Goal: Information Seeking & Learning: Learn about a topic

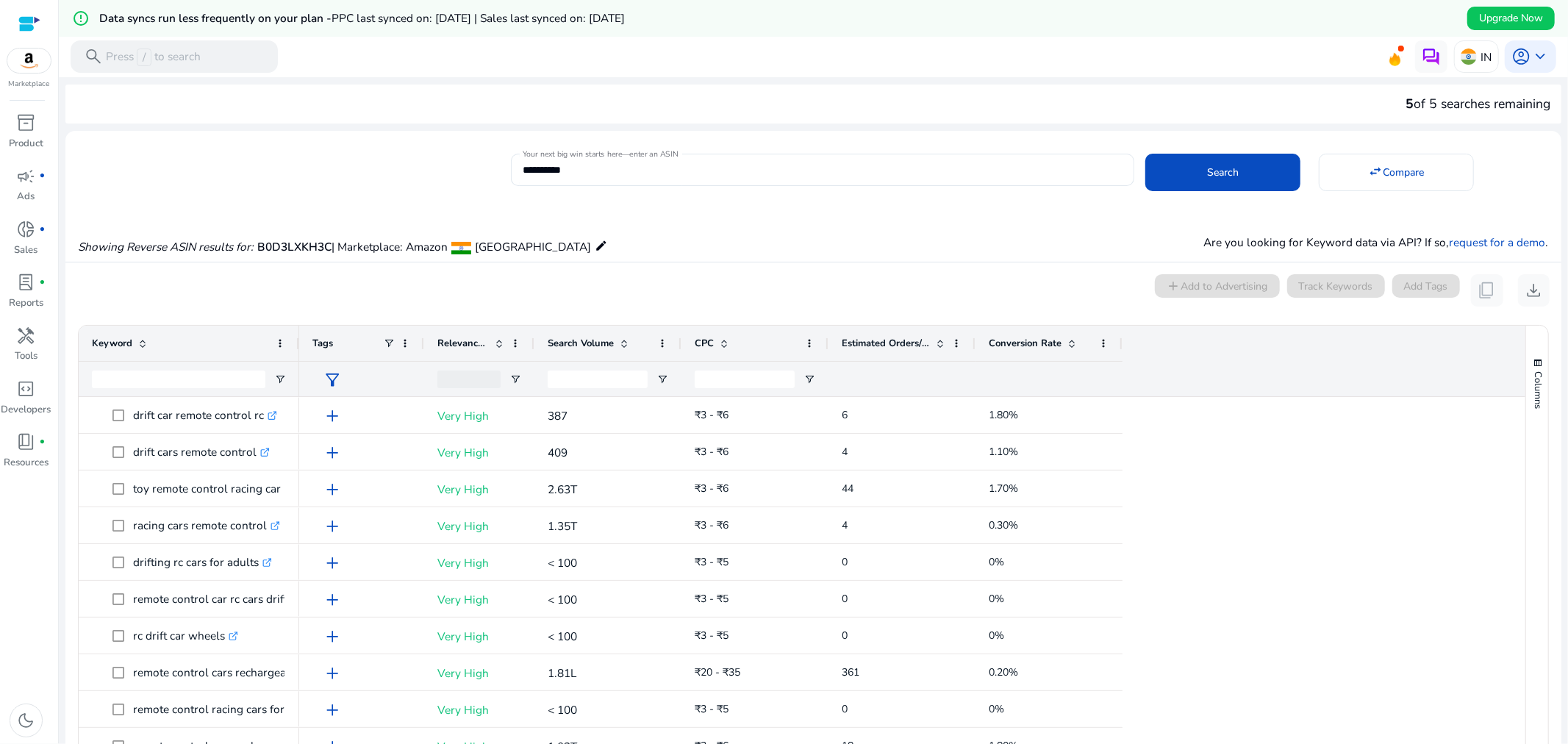
click at [1071, 350] on div "Conversion Rate" at bounding box center [1041, 342] width 104 height 28
click at [1071, 350] on div "Conversion Rate 1" at bounding box center [1041, 342] width 104 height 28
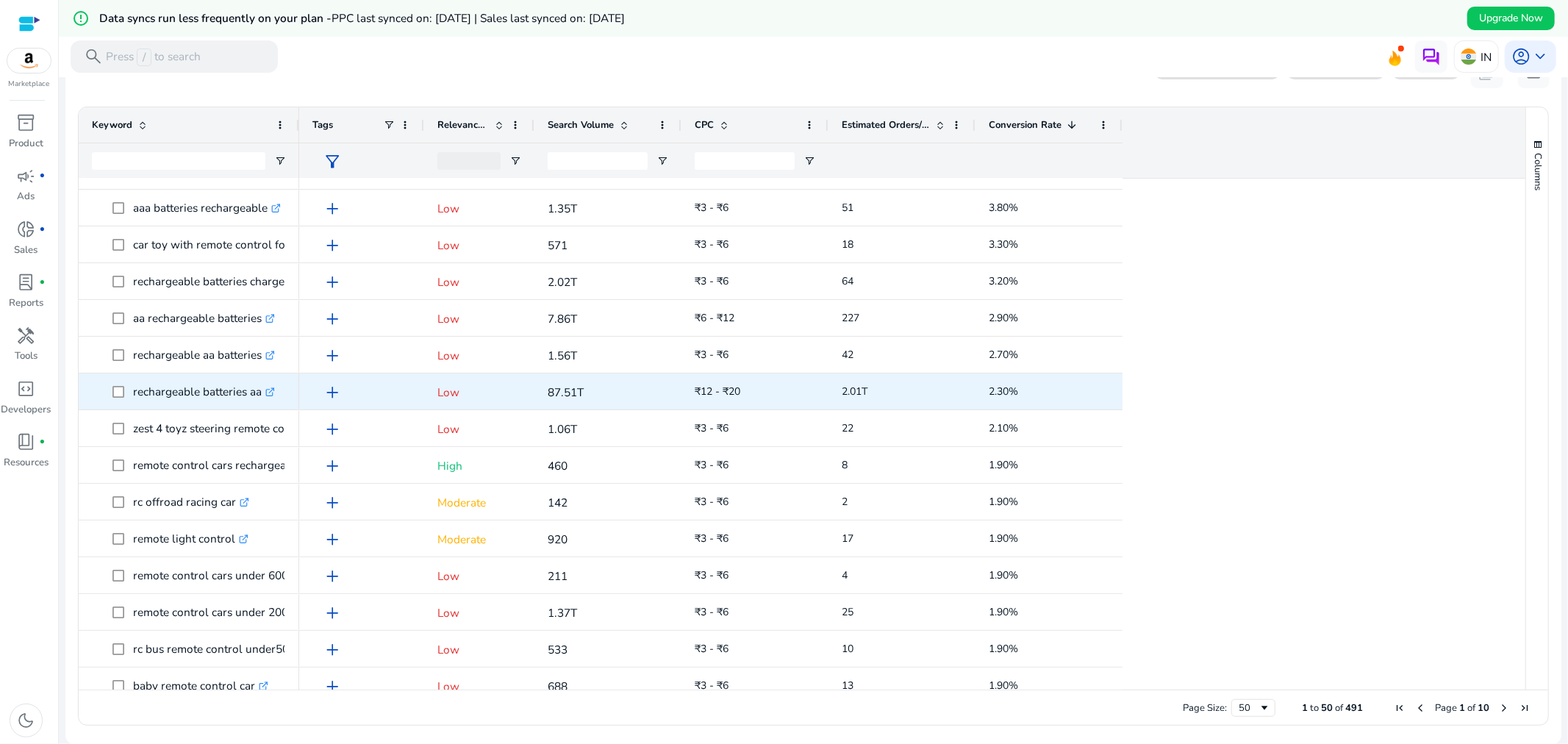
scroll to position [272, 0]
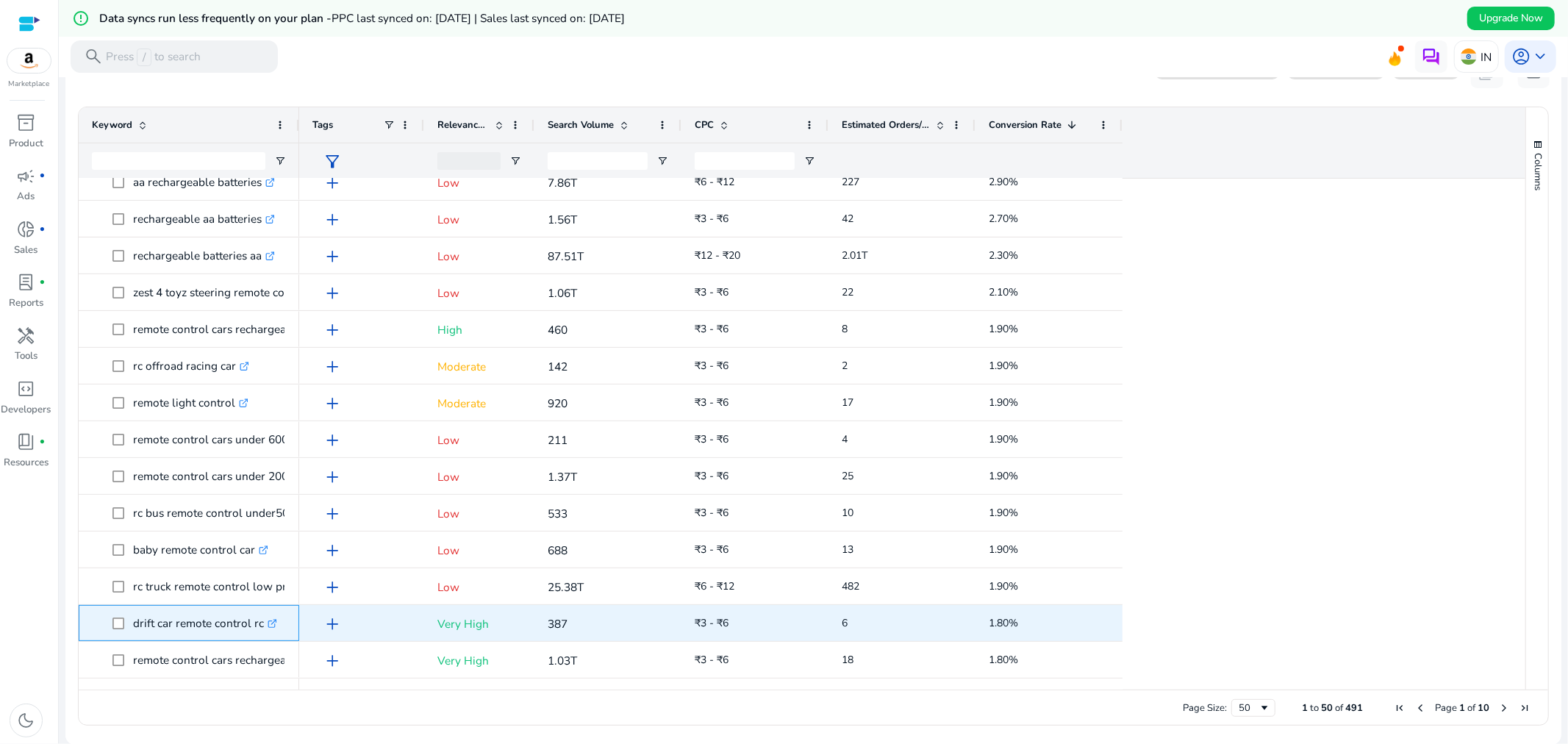
click at [216, 622] on p "drift car remote control rc .st0{fill:#2c8af8}" at bounding box center [205, 622] width 144 height 30
click at [275, 623] on icon at bounding box center [272, 625] width 8 height 8
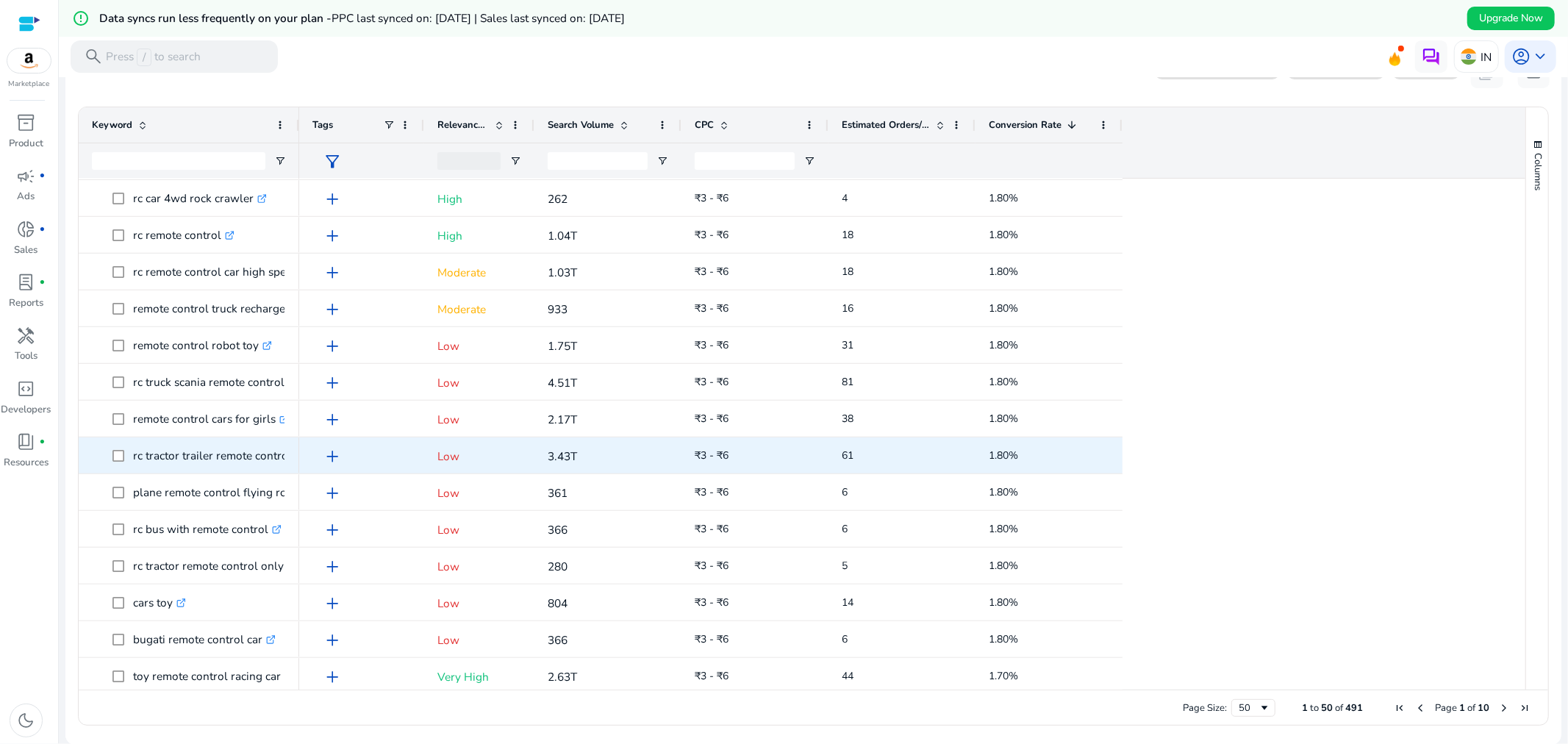
scroll to position [817, 0]
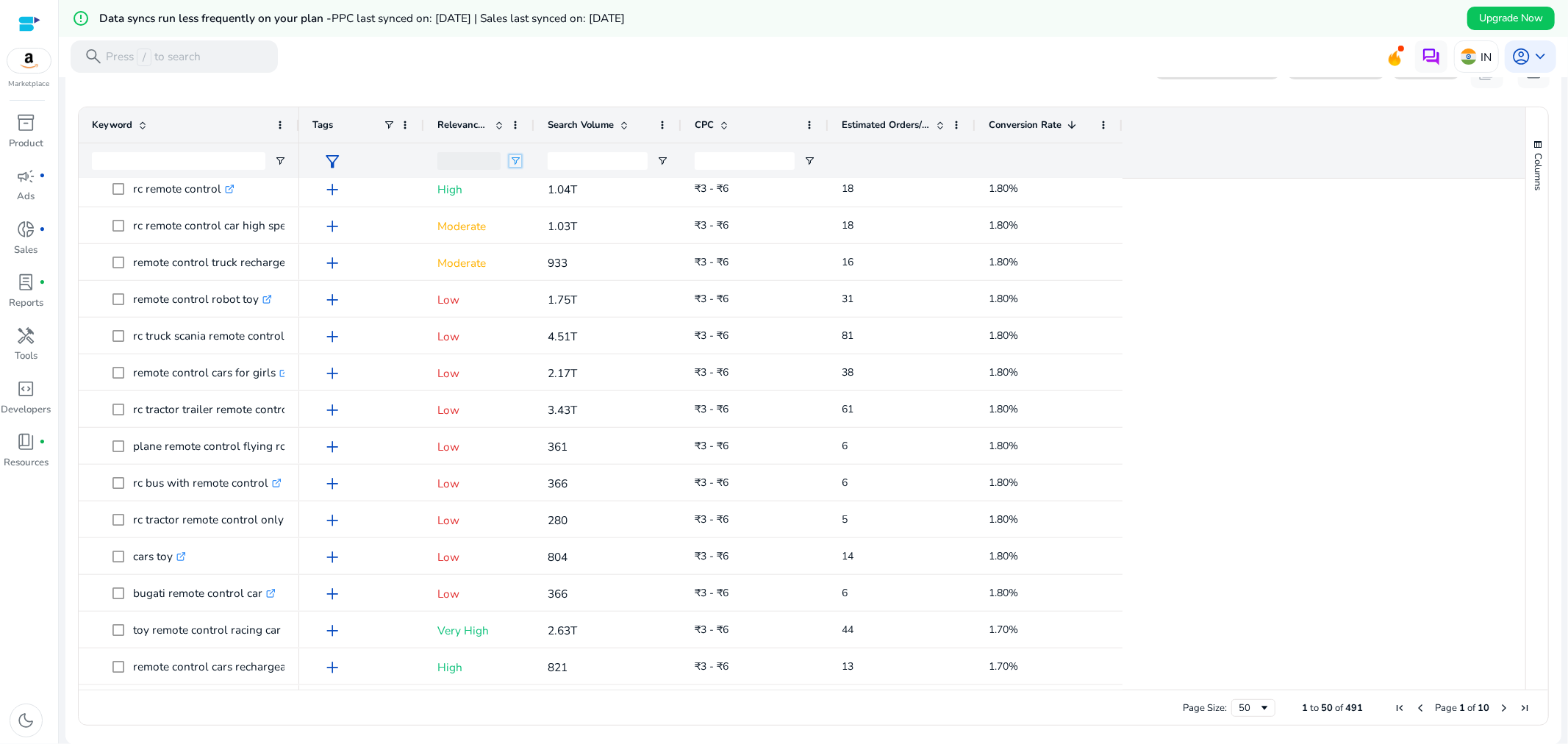
click at [516, 159] on span "Open Filter Menu" at bounding box center [516, 161] width 12 height 12
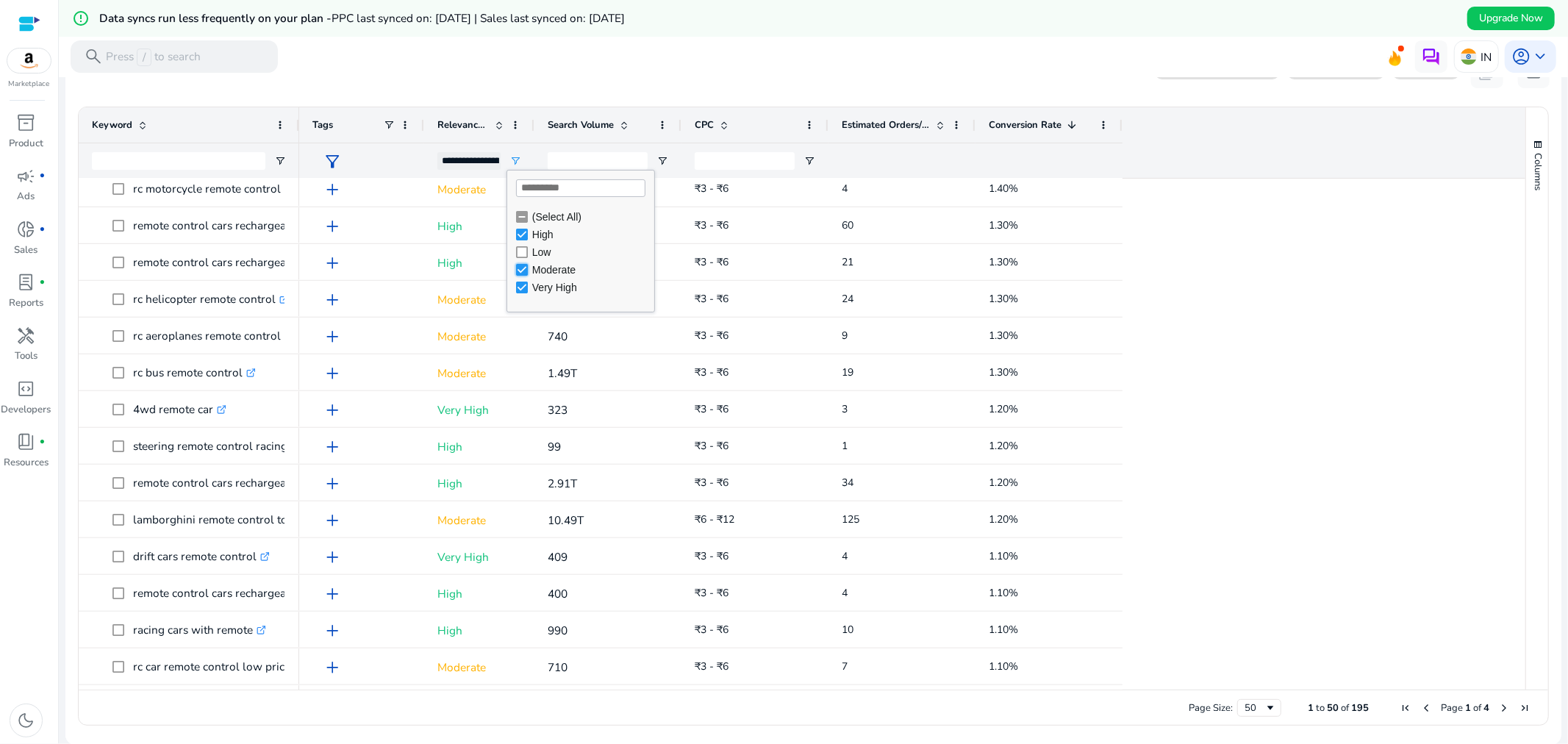
type input "**********"
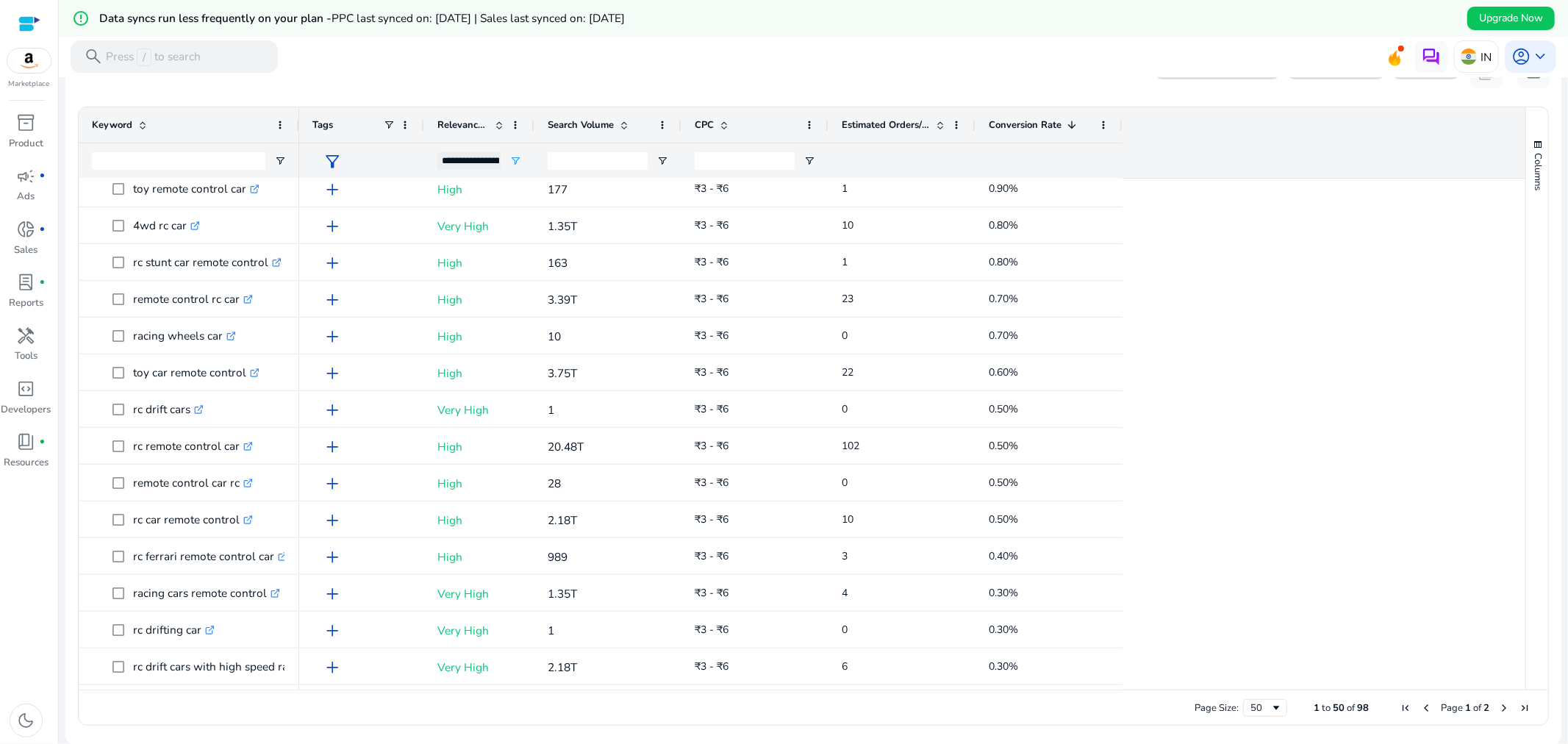
click at [1298, 329] on div "add High 99 ₹3 - ₹6 1 1.20% add High 2.91T ₹3 - ₹6 34 1.20% add Very High 409 ₹…" at bounding box center [905, 281] width 1213 height 1838
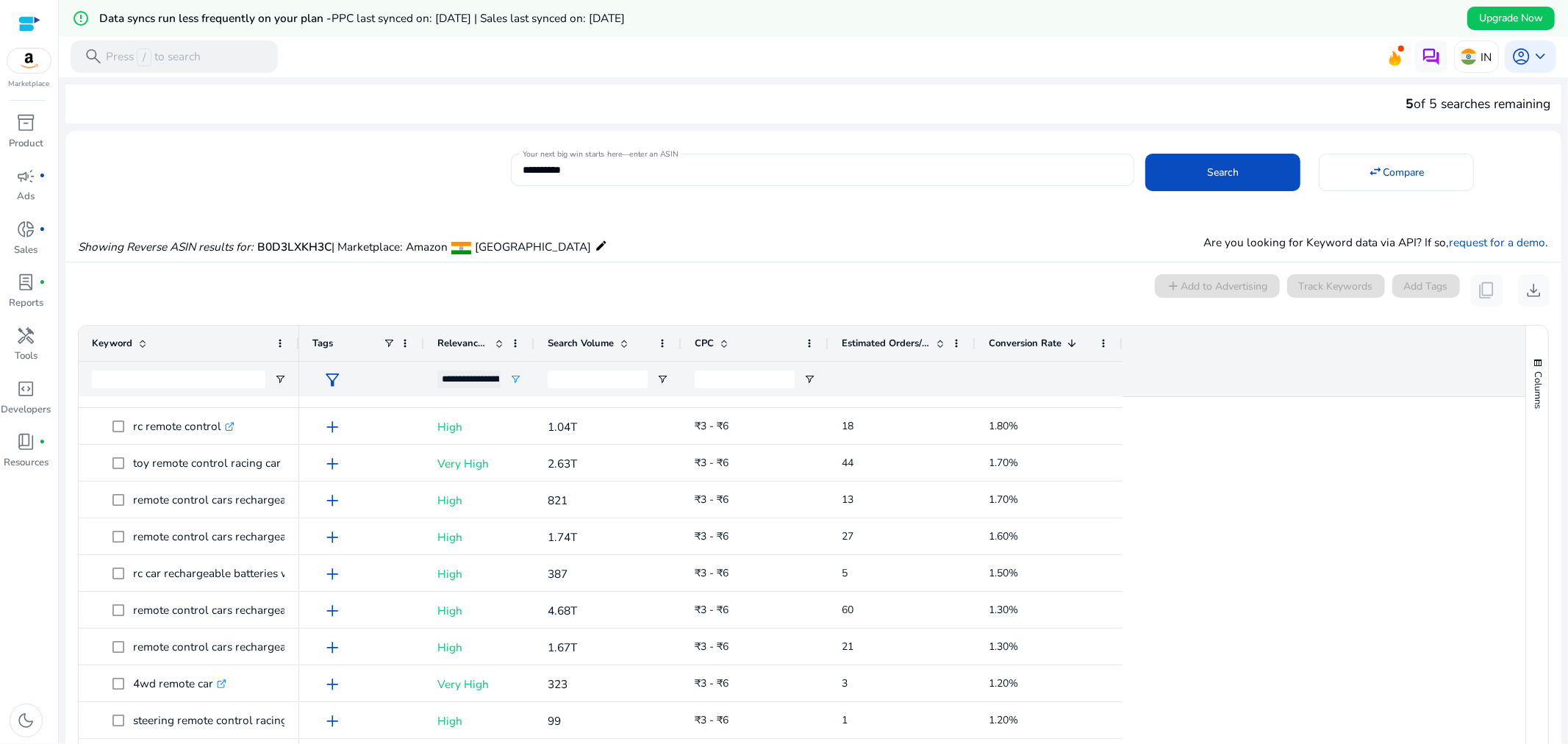
scroll to position [0, 0]
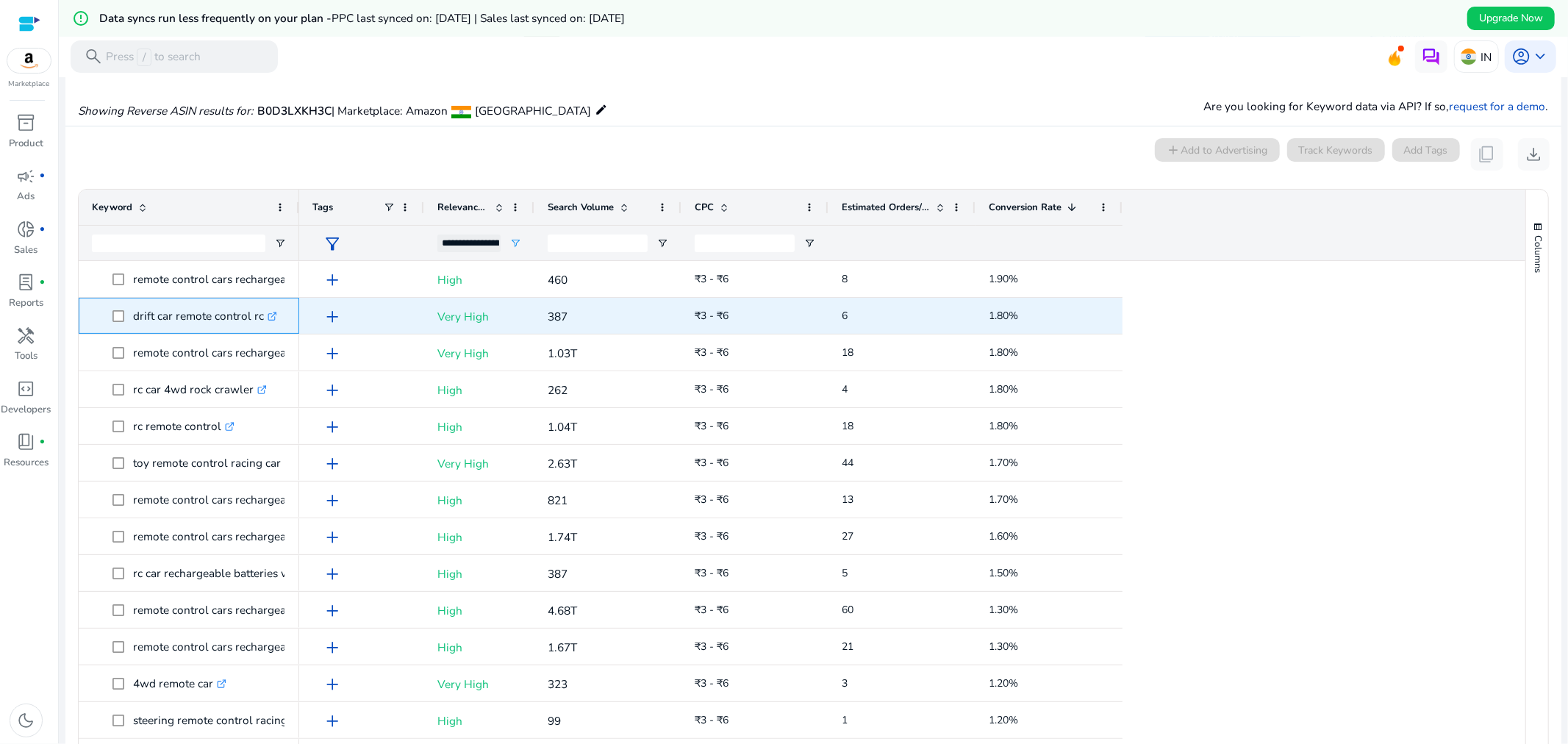
click at [210, 311] on p "drift car remote control rc .st0{fill:#2c8af8}" at bounding box center [205, 315] width 144 height 30
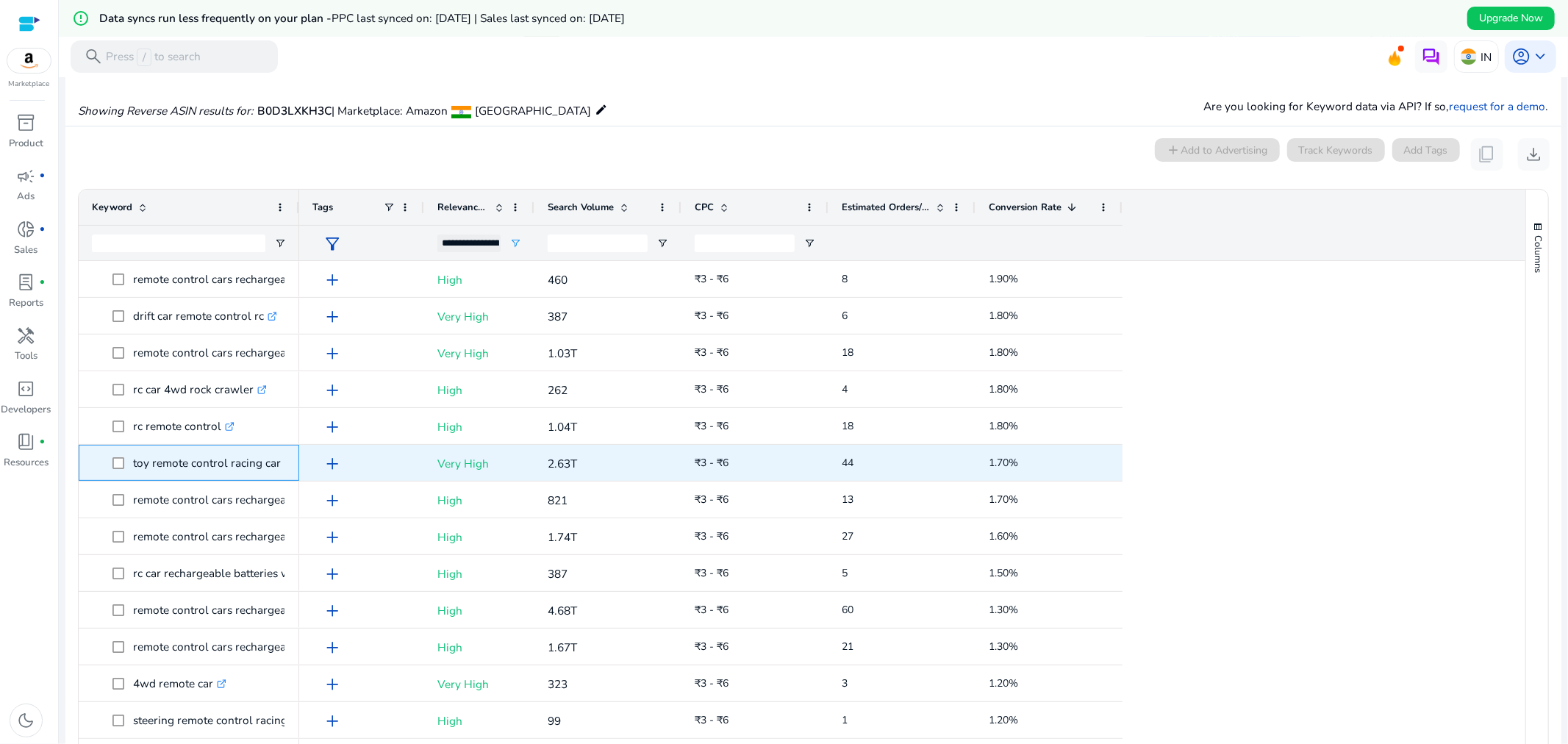
click at [223, 464] on p "toy remote control racing car .st0{fill:#2c8af8}" at bounding box center [214, 462] width 161 height 30
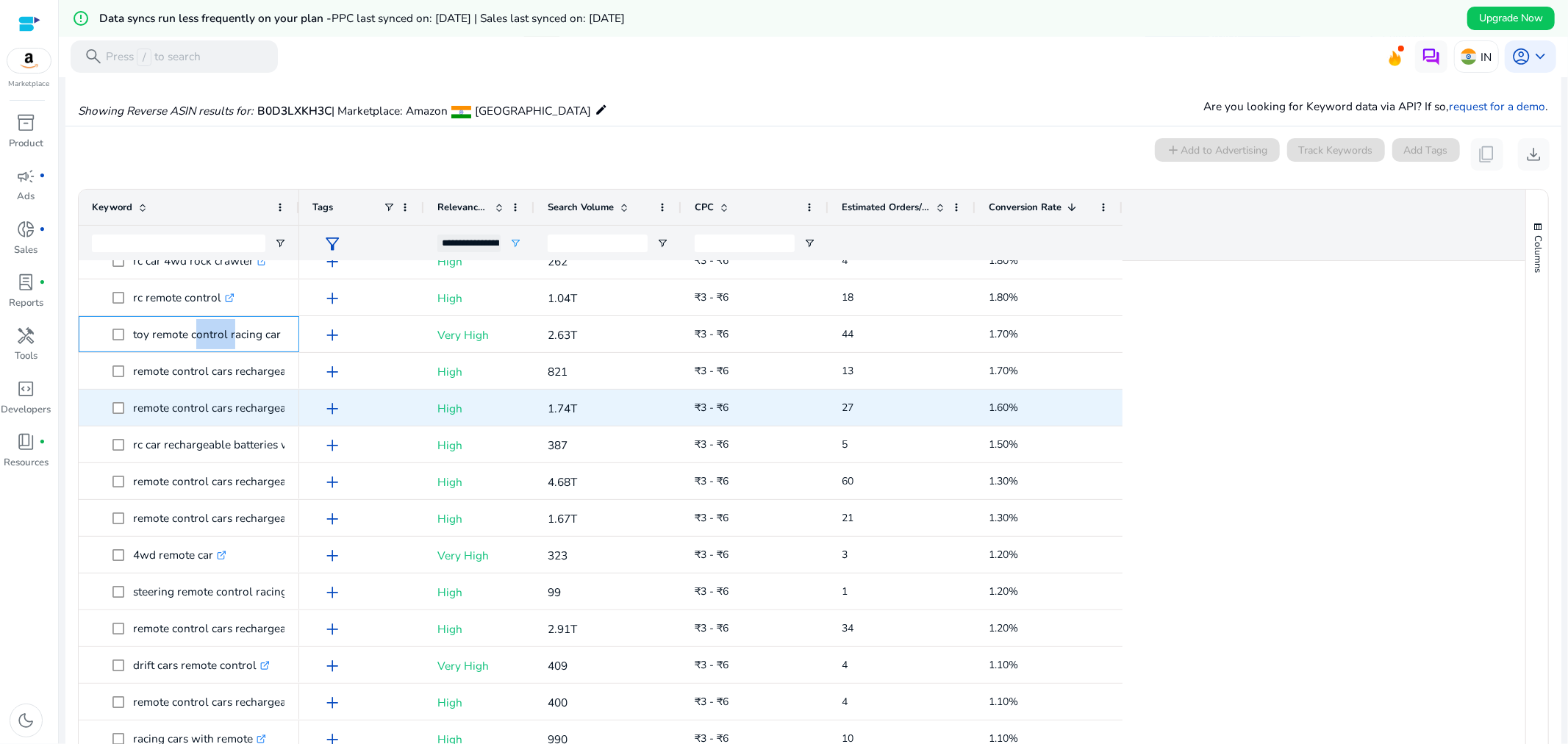
scroll to position [545, 0]
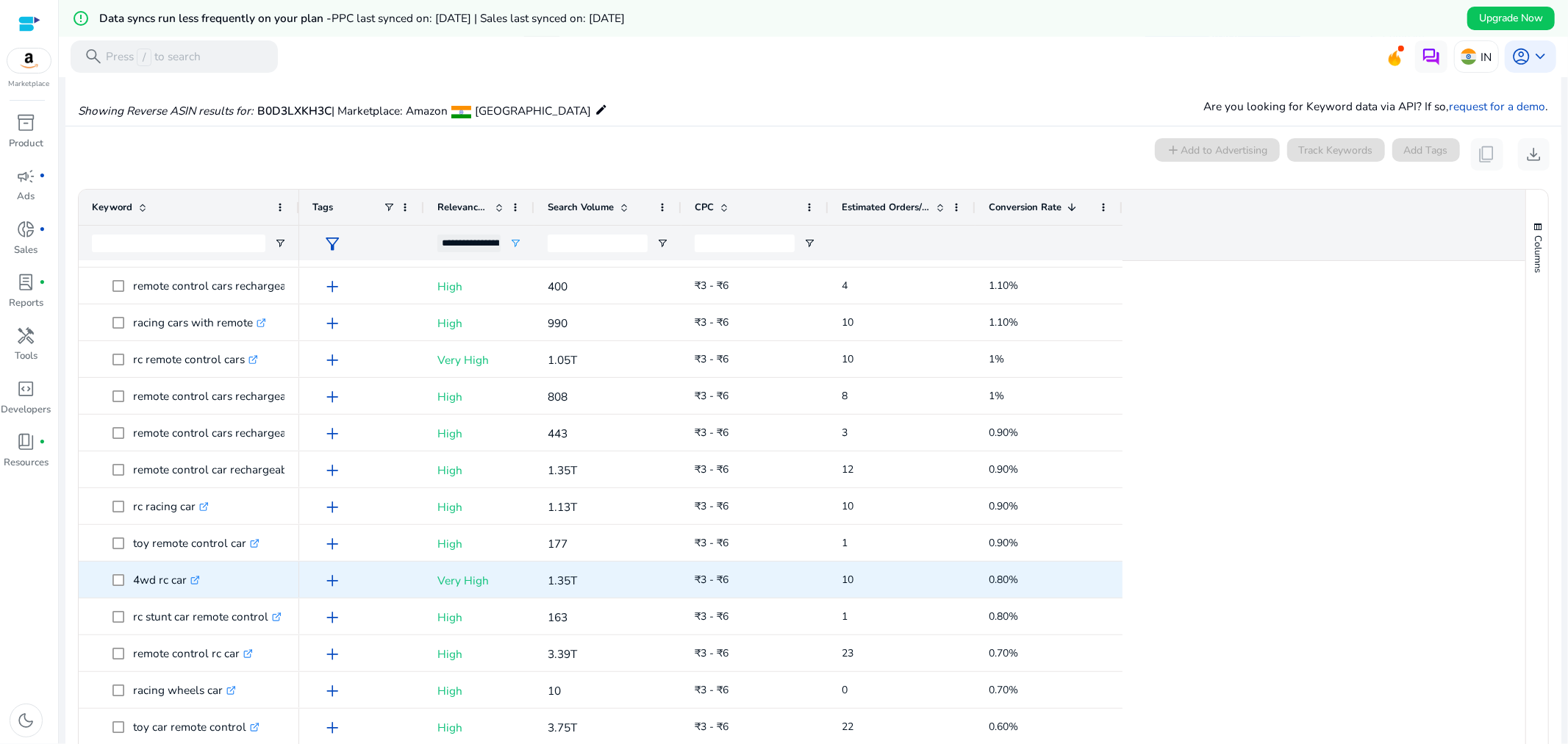
click at [165, 576] on p "4wd rc car .st0{fill:#2c8af8}" at bounding box center [166, 580] width 67 height 30
copy p "4wd rc car"
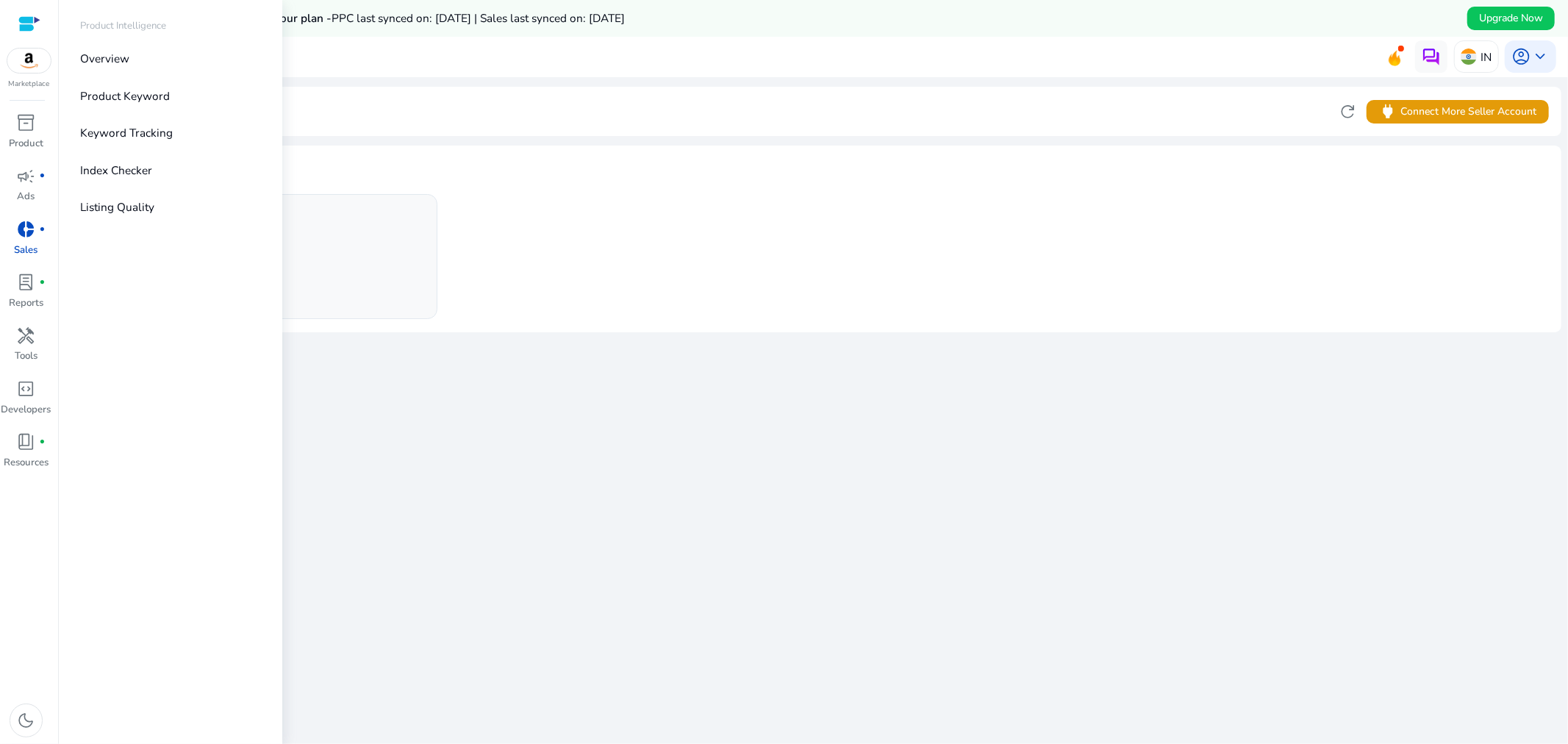
click at [34, 105] on div "Marketplace inventory_2 Product campaign fiber_manual_record Ads donut_small fi…" at bounding box center [29, 372] width 59 height 744
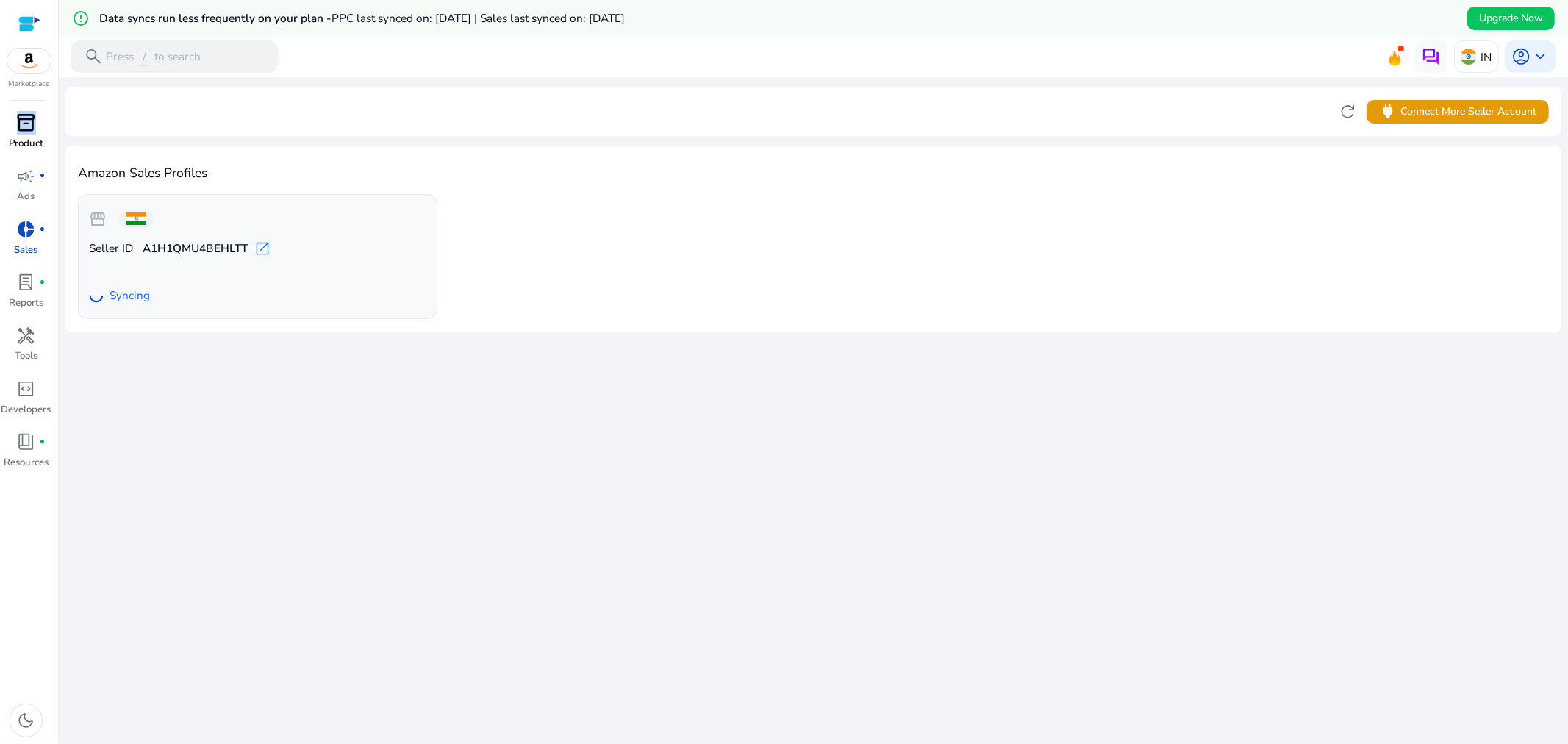
click at [29, 119] on span "inventory_2" at bounding box center [26, 123] width 19 height 19
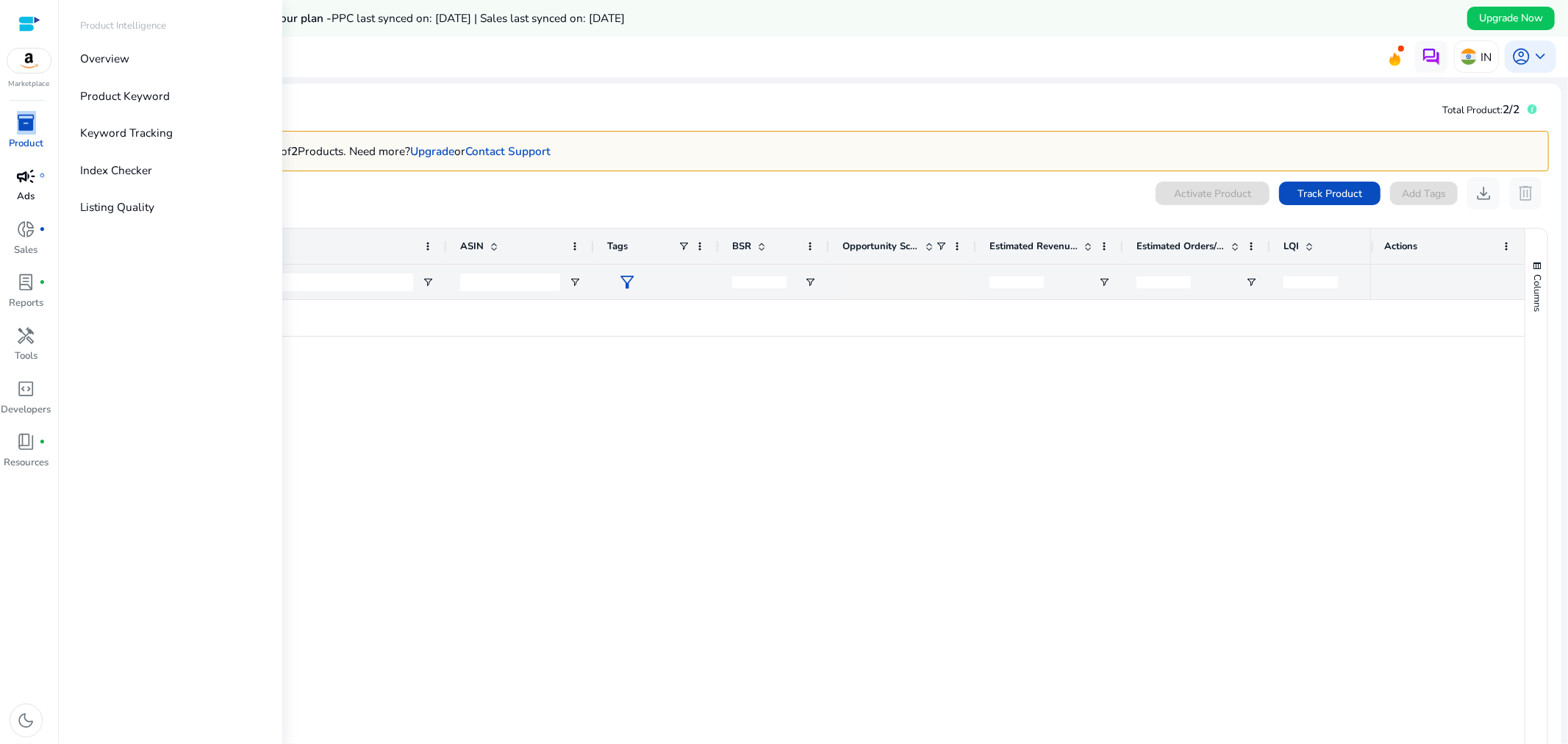
click at [34, 190] on p "Ads" at bounding box center [26, 196] width 17 height 15
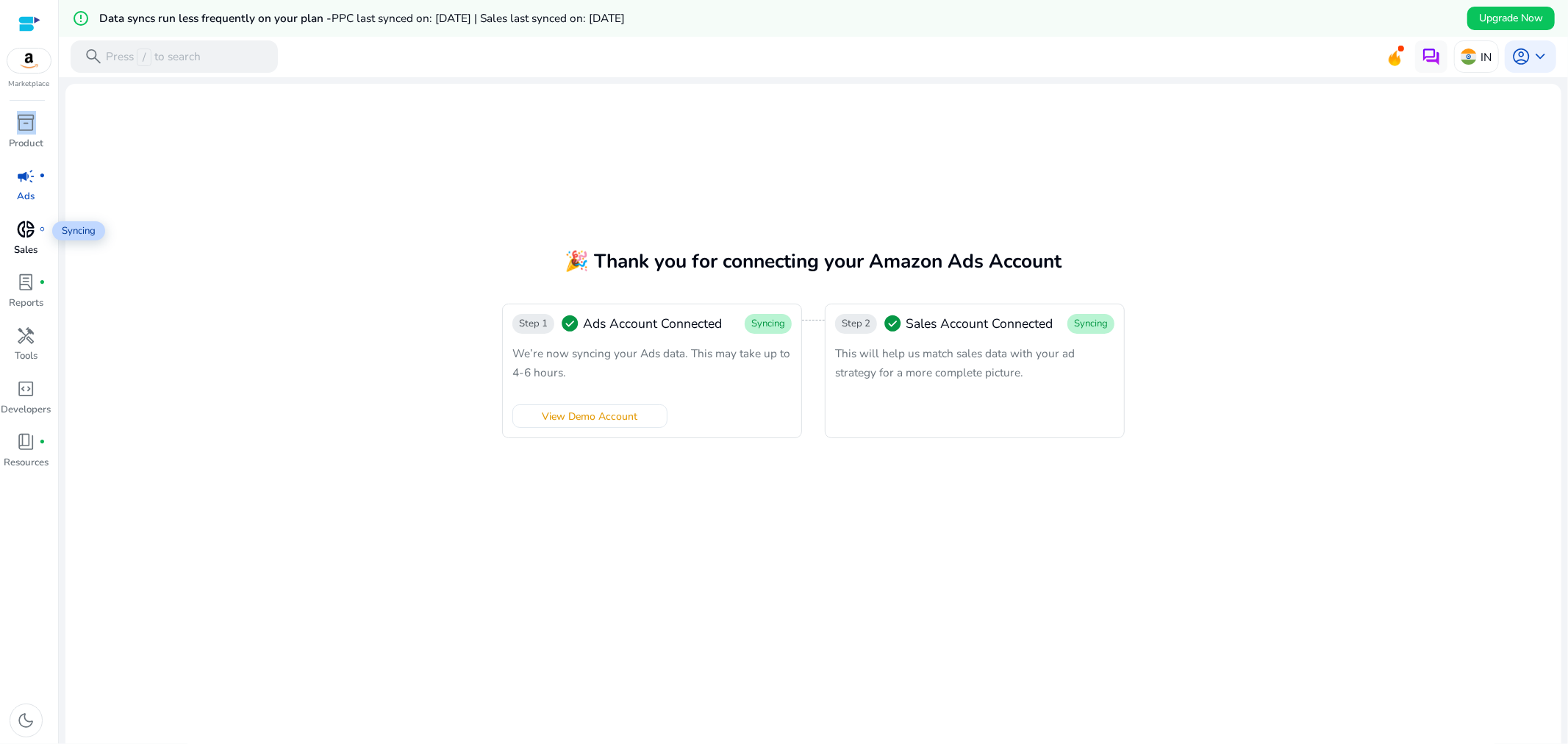
click at [26, 240] on div "donut_small fiber_manual_record" at bounding box center [26, 229] width 44 height 26
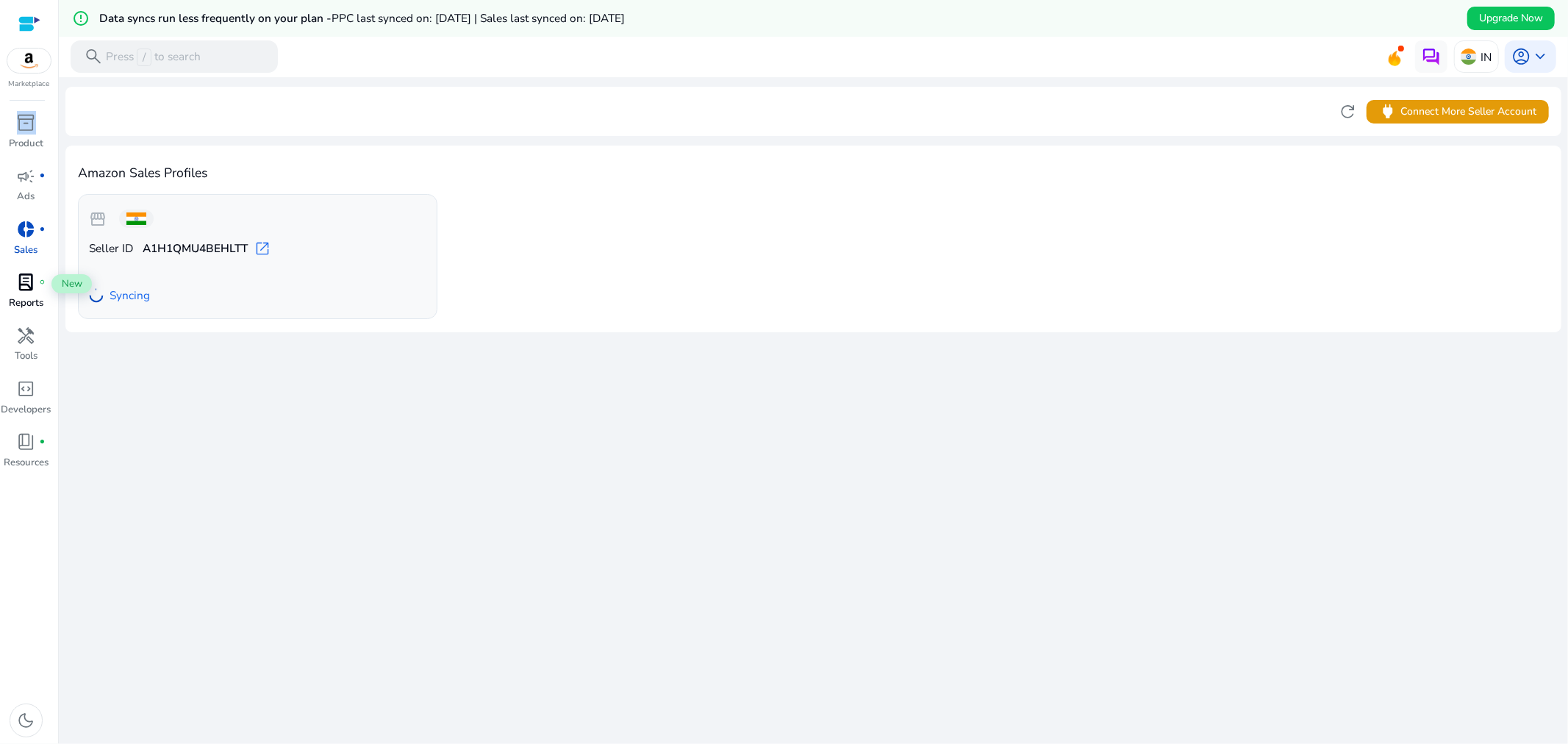
click at [28, 287] on span "lab_profile" at bounding box center [26, 283] width 19 height 19
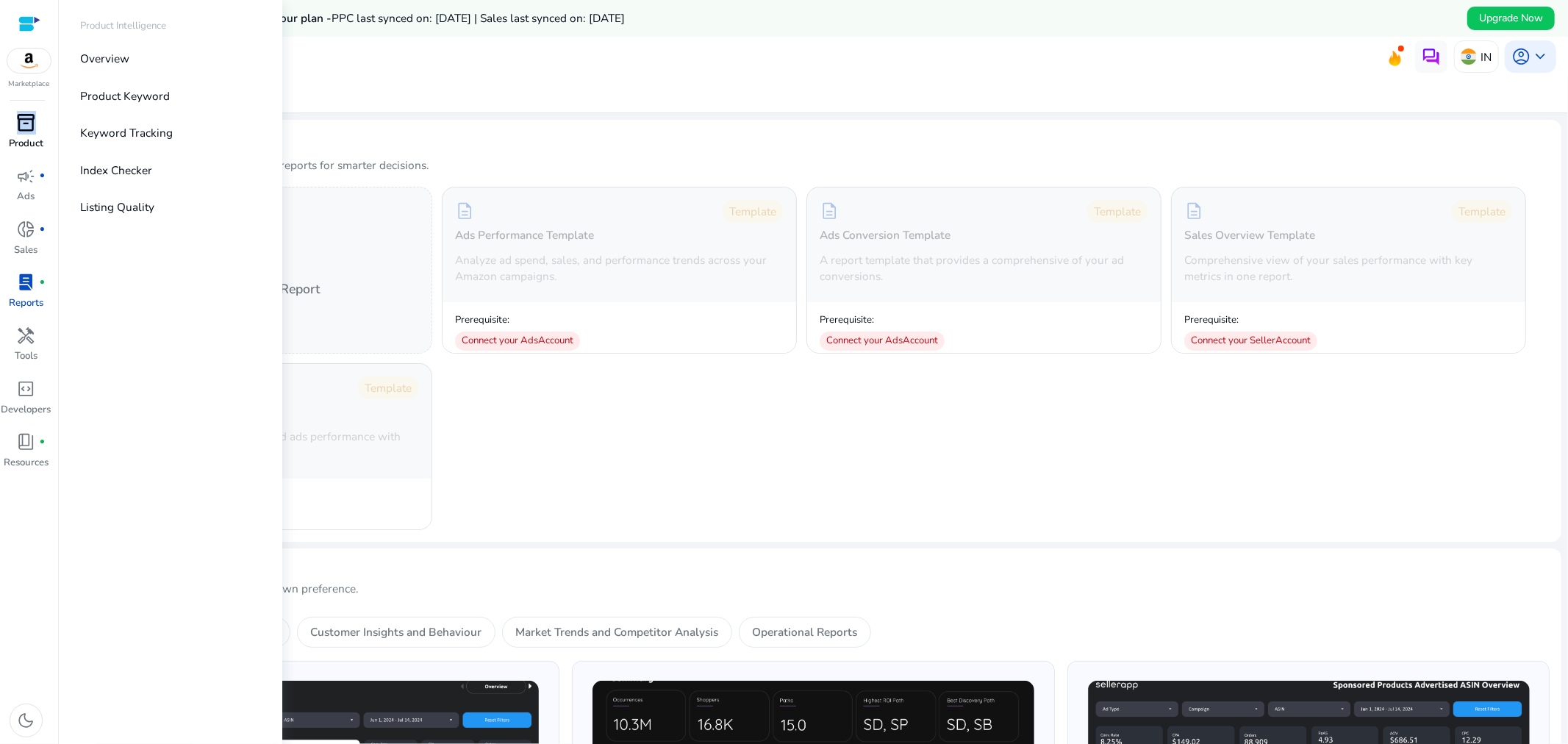
click at [29, 163] on link "inventory_2 Product" at bounding box center [26, 136] width 52 height 53
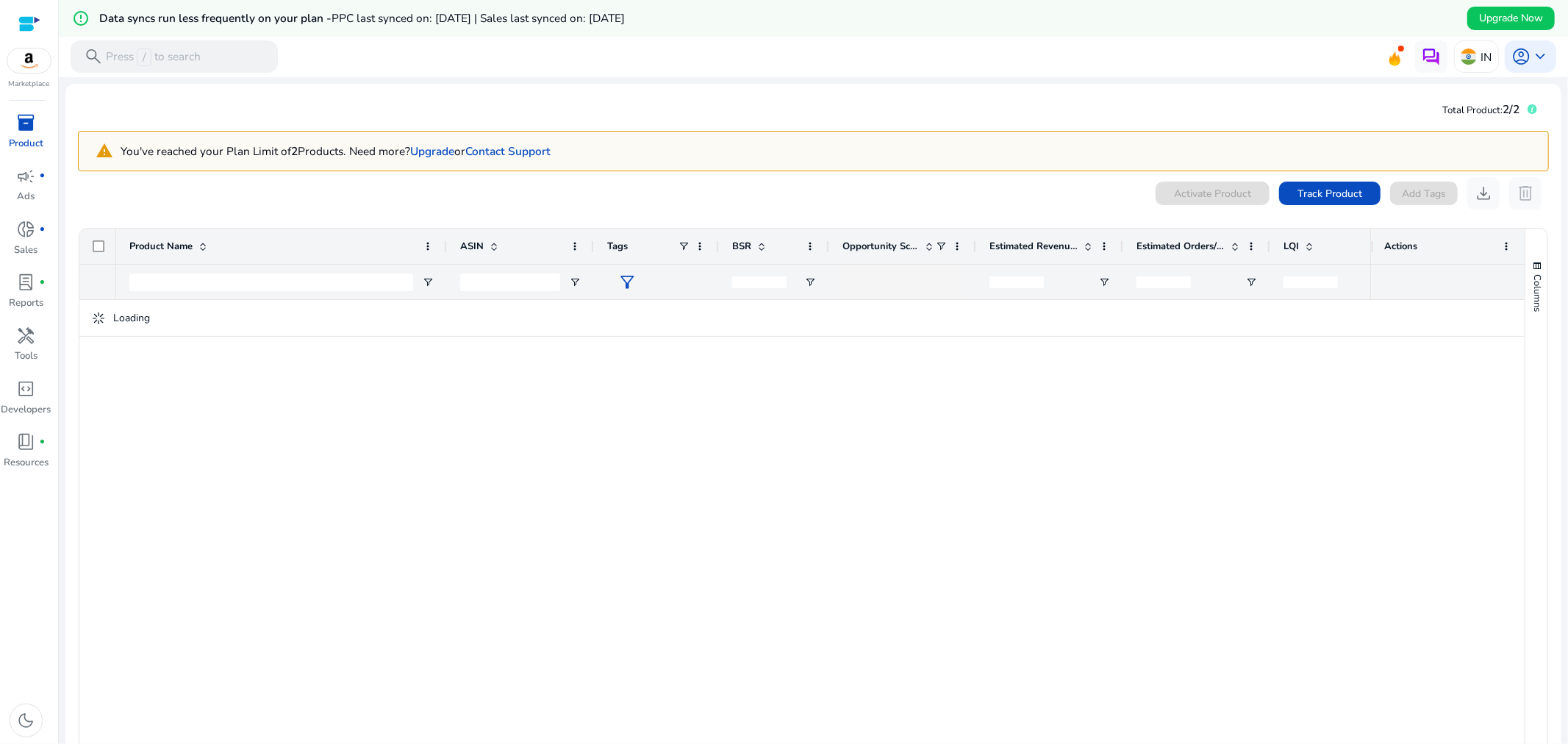
click at [577, 467] on div at bounding box center [743, 552] width 1254 height 506
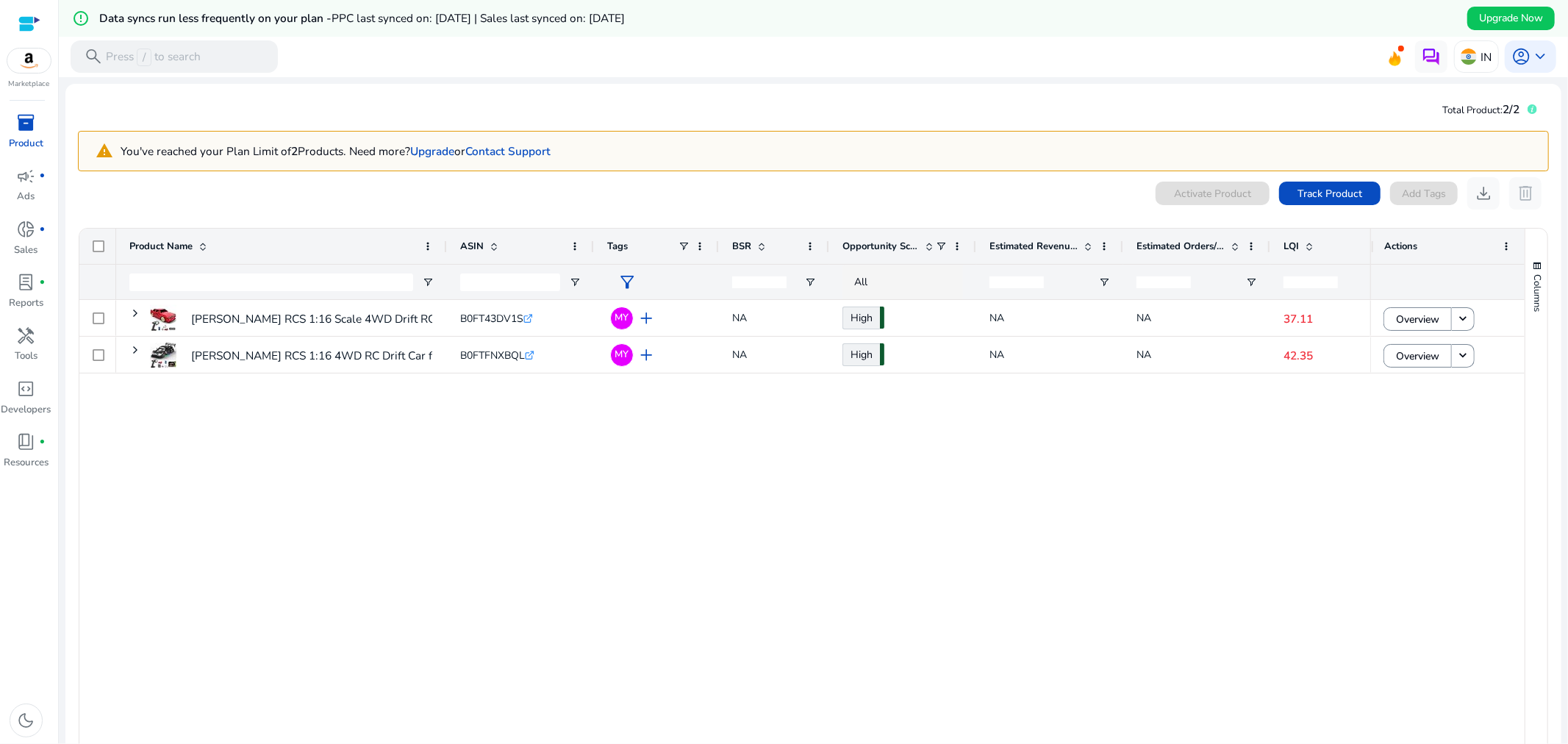
click at [577, 467] on div "[PERSON_NAME] RCS 1:16 Scale 4WD Drift RC Car | 30 km/h Speed | 2.4GHz... B0FT4…" at bounding box center [743, 552] width 1254 height 506
click at [1287, 247] on span "LQI" at bounding box center [1291, 247] width 15 height 14
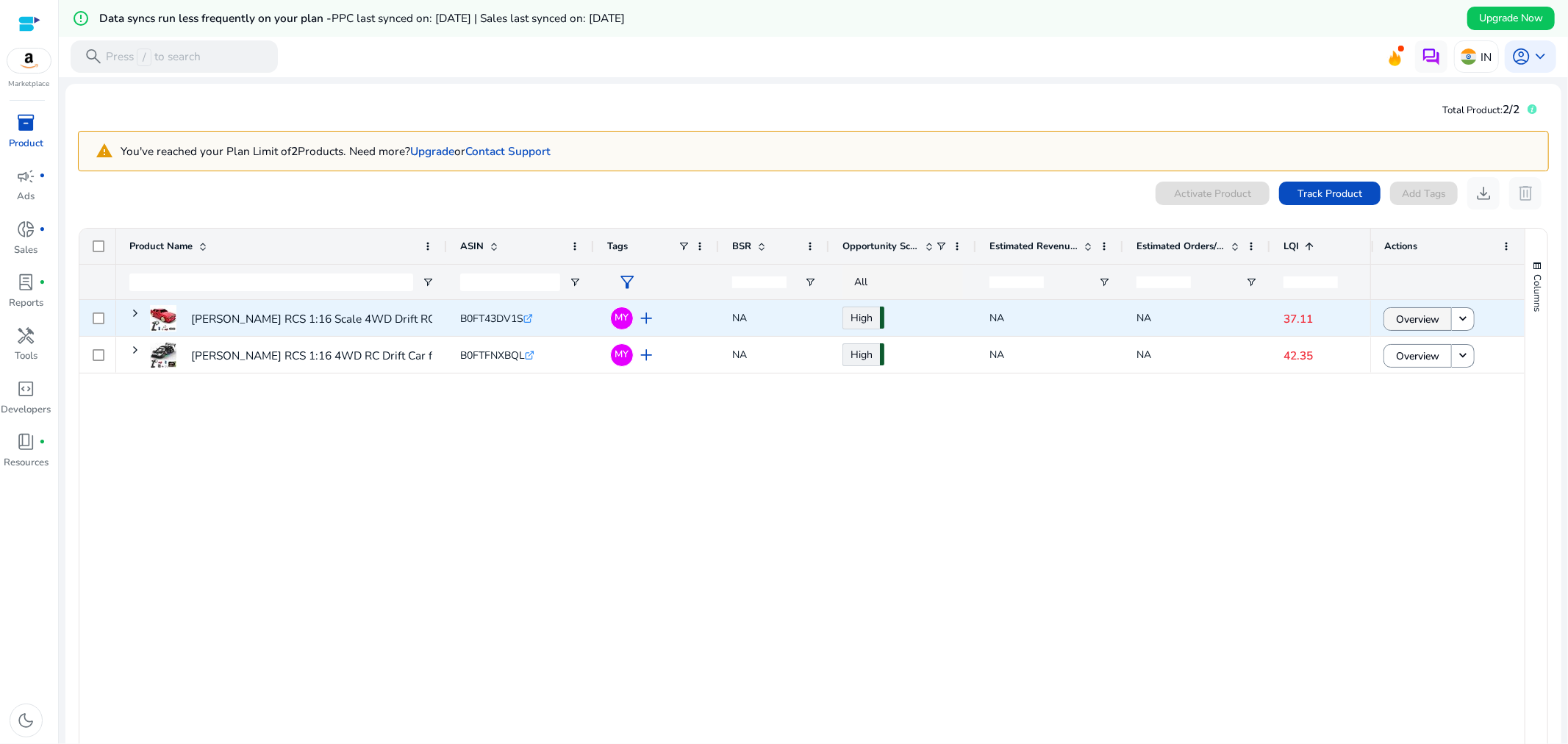
click at [1401, 319] on span "Overview" at bounding box center [1417, 319] width 44 height 30
